Goal: Find specific page/section: Find specific page/section

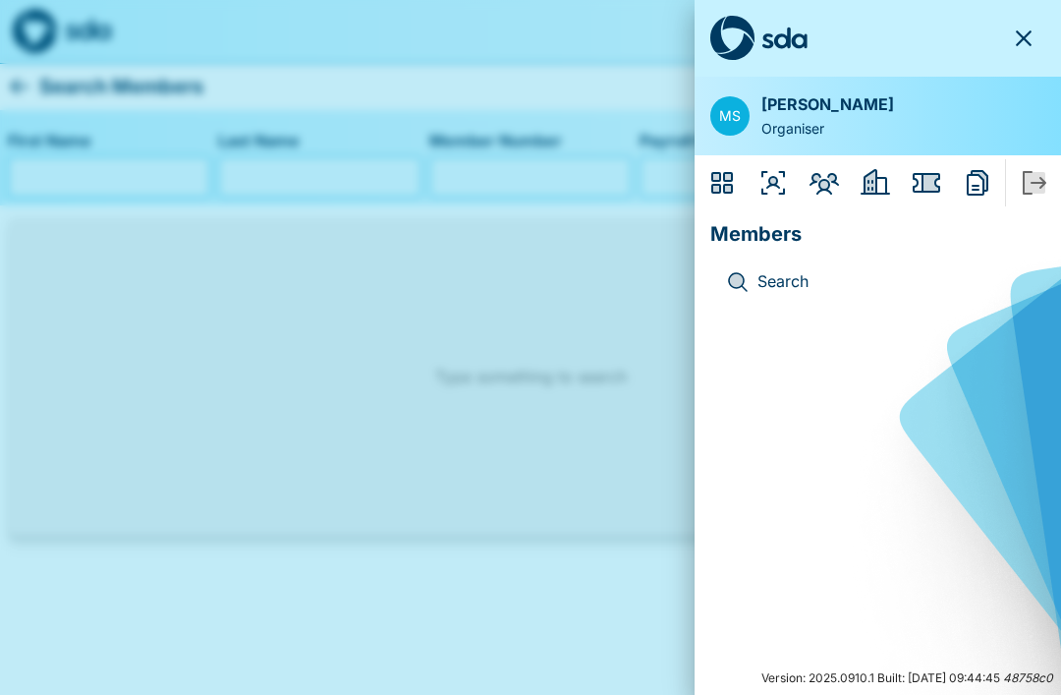
click at [759, 269] on p "Search" at bounding box center [894, 282] width 272 height 26
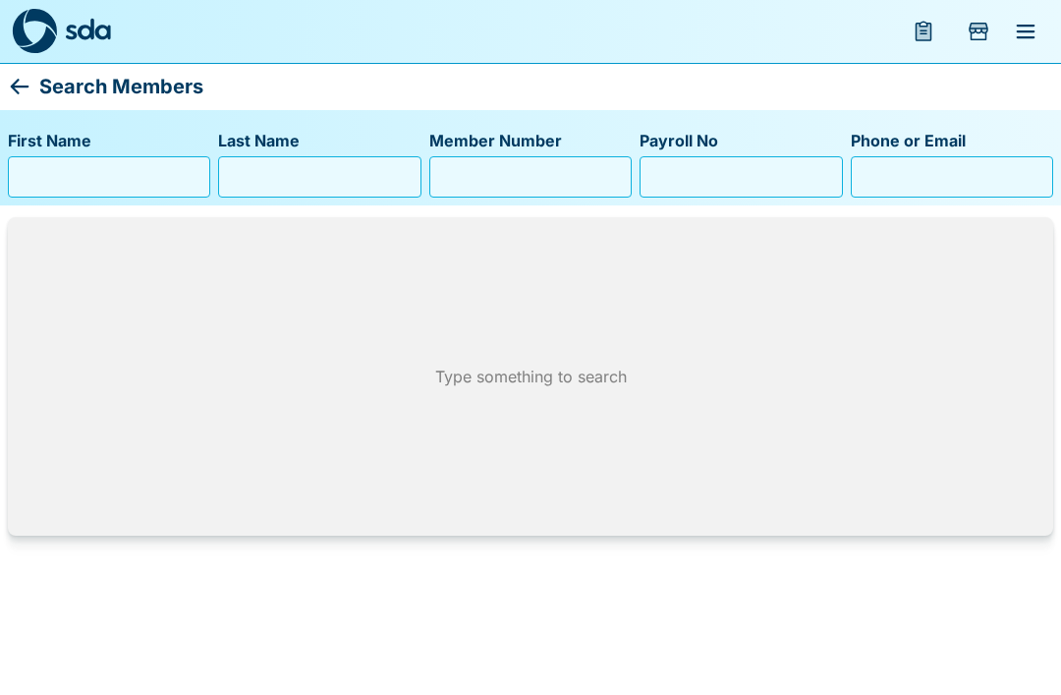
click at [73, 181] on input "First Name" at bounding box center [109, 176] width 185 height 31
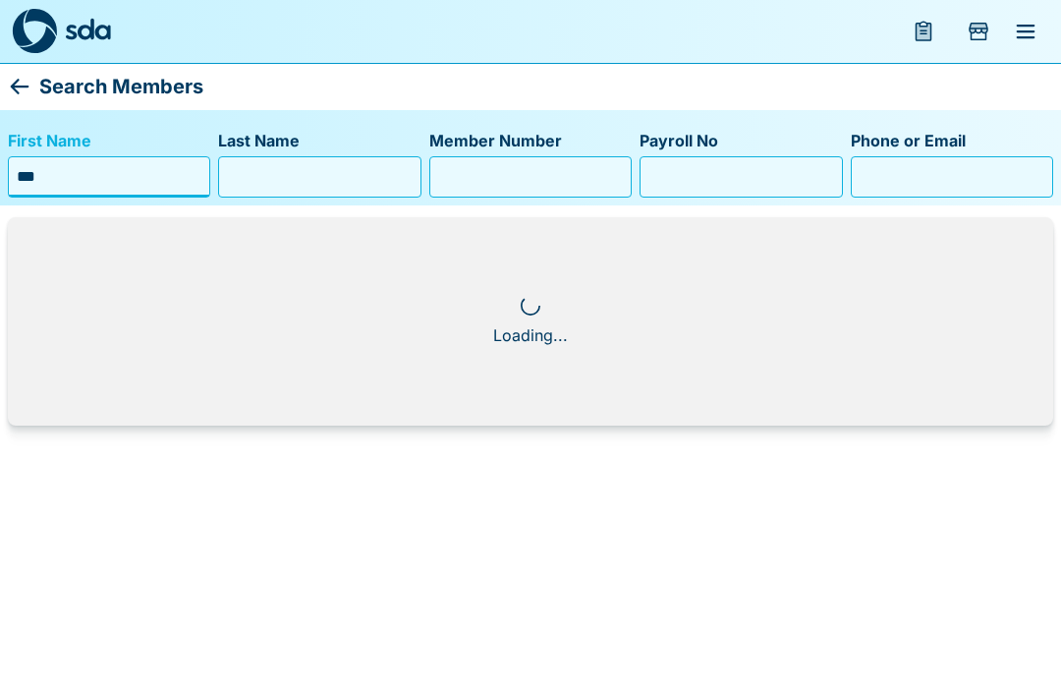
type input "***"
click at [243, 172] on input "Last Name" at bounding box center [319, 176] width 185 height 31
type input "******"
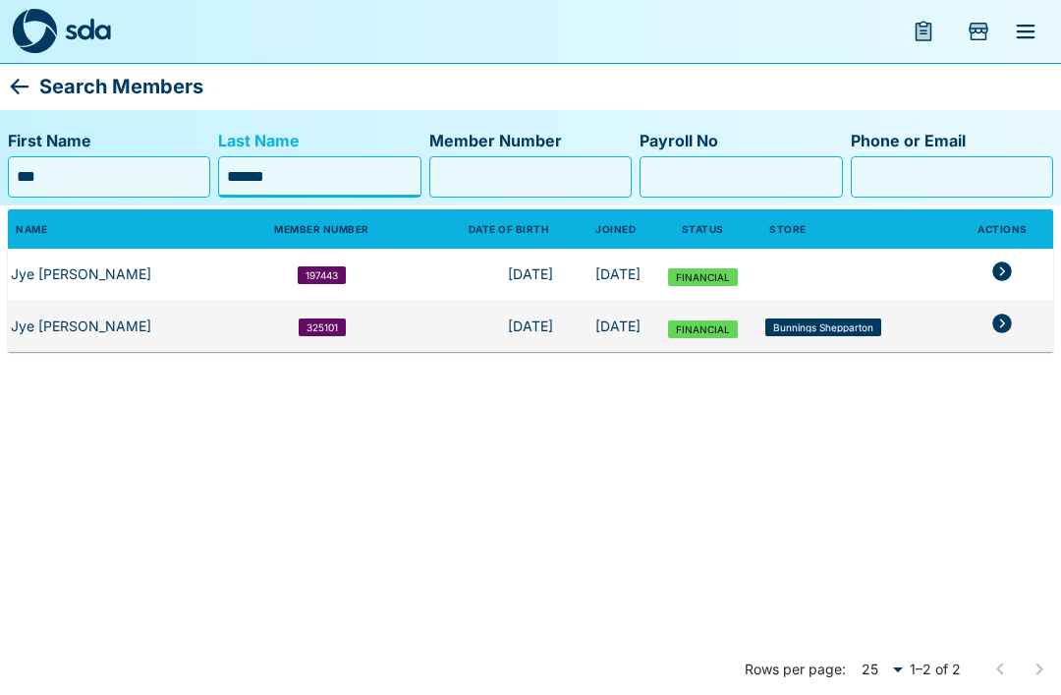
click at [991, 318] on icon "members table" at bounding box center [1003, 324] width 24 height 24
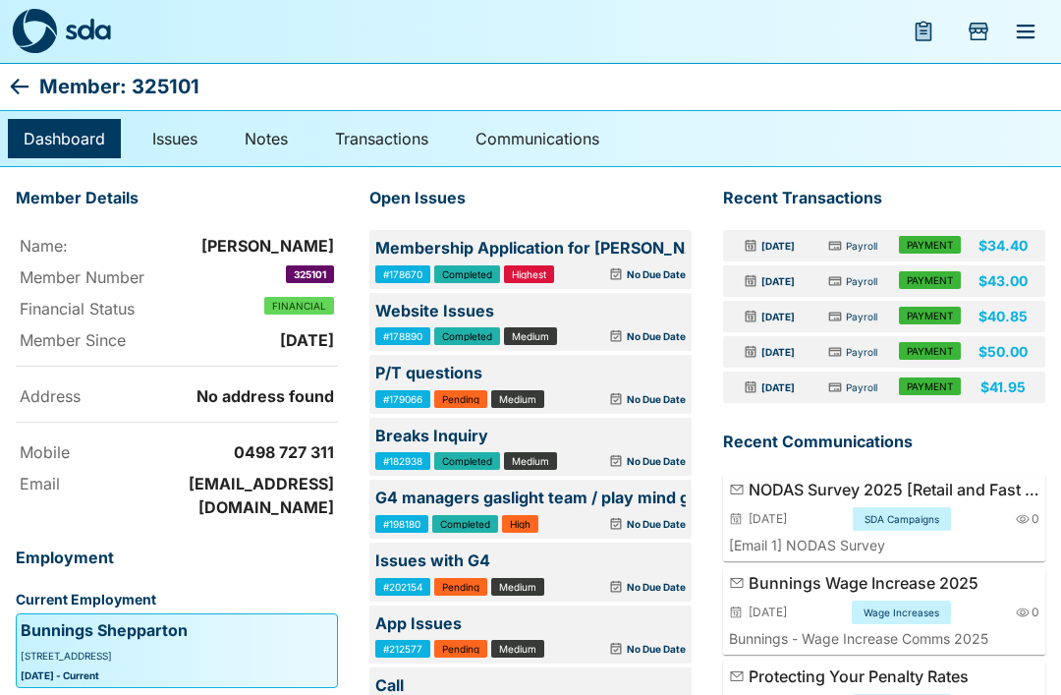
scroll to position [1, 0]
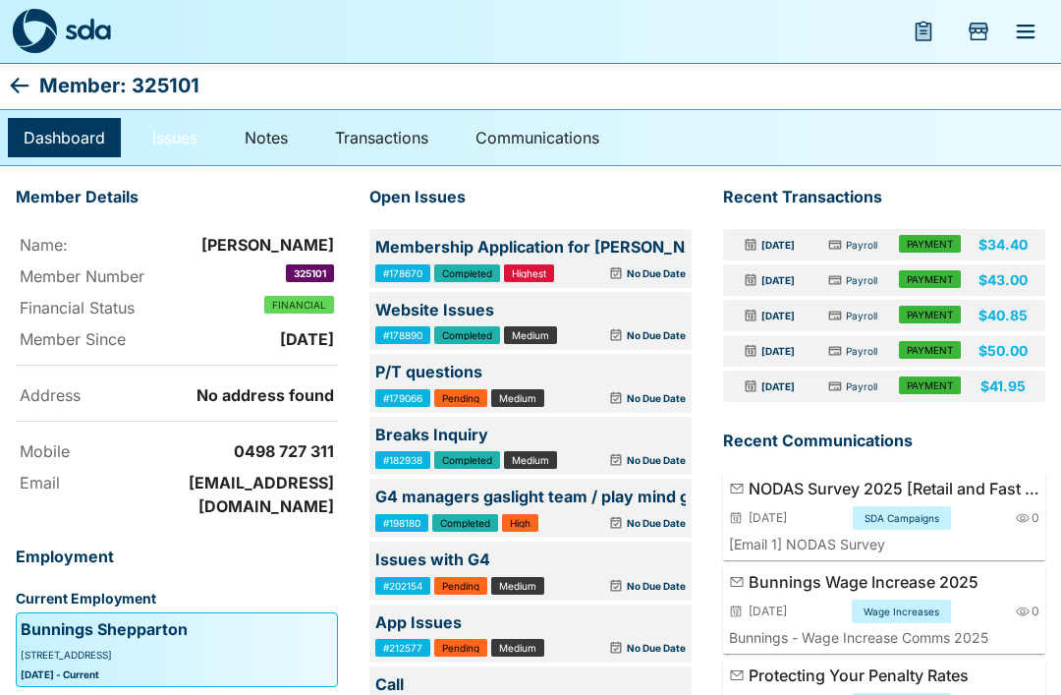
click at [169, 137] on link "Issues" at bounding box center [175, 137] width 77 height 39
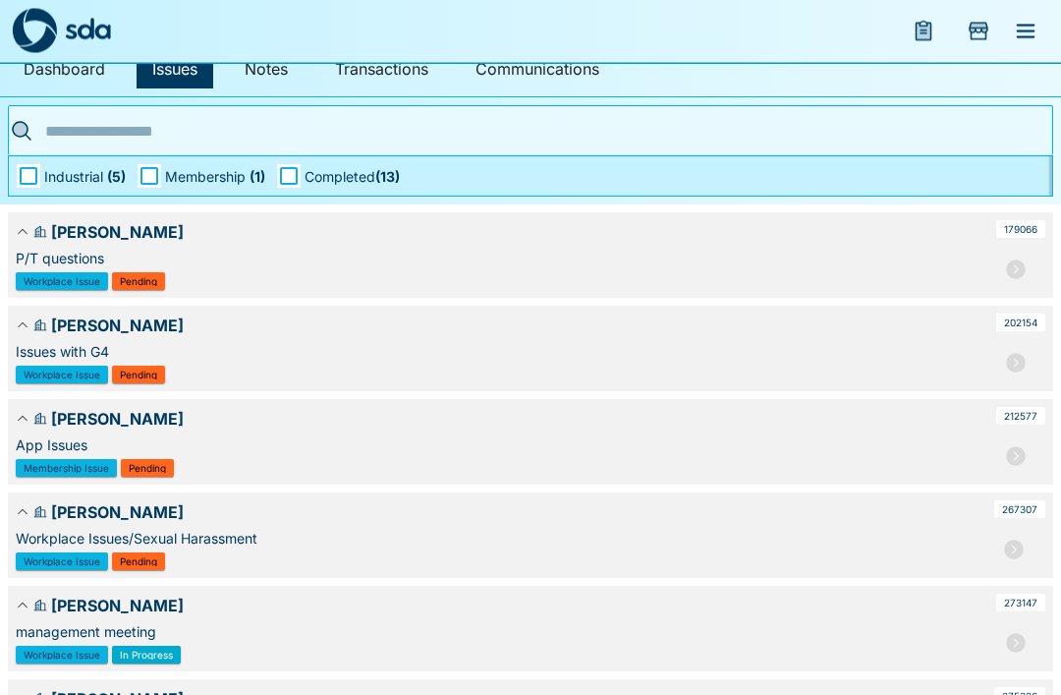
scroll to position [92, 0]
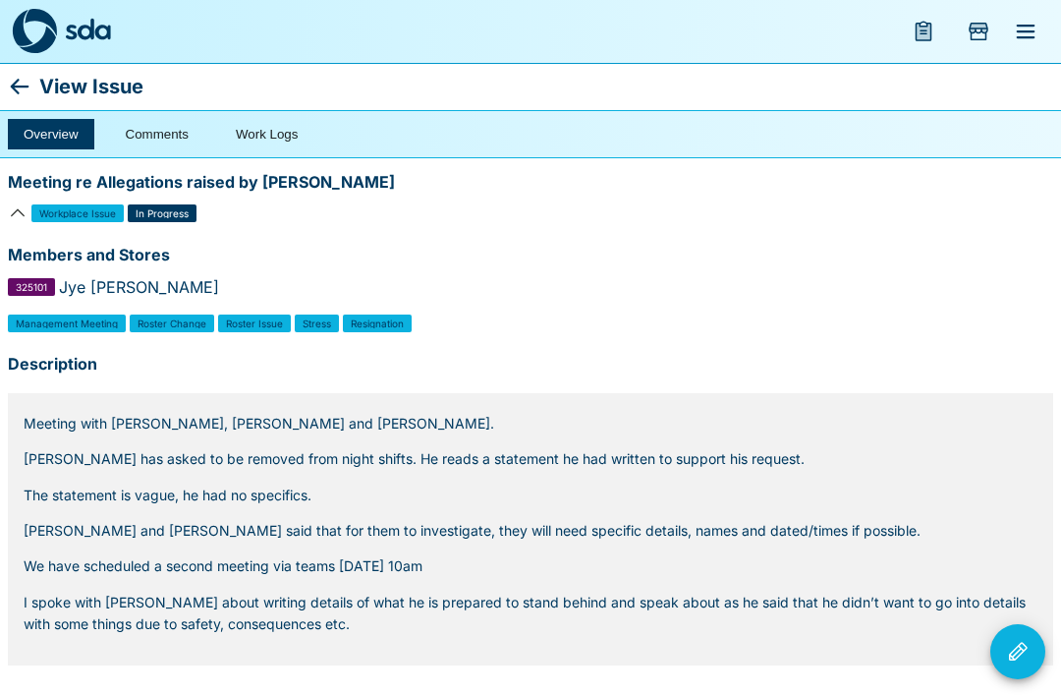
click at [136, 121] on button "Comments" at bounding box center [157, 134] width 94 height 30
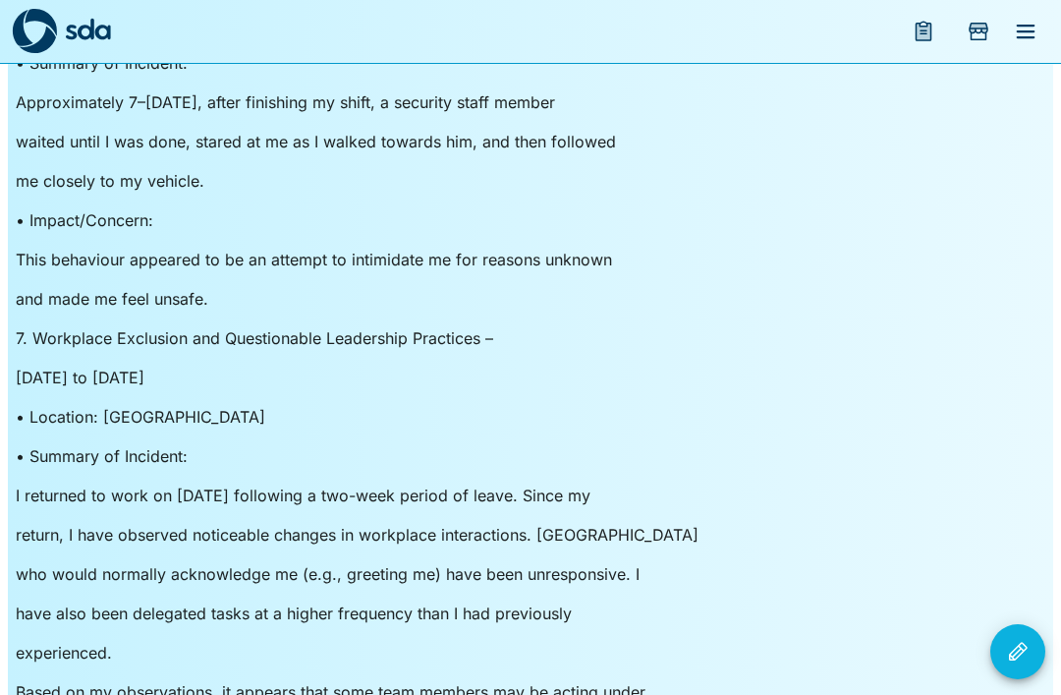
scroll to position [5102, 0]
